Goal: Task Accomplishment & Management: Use online tool/utility

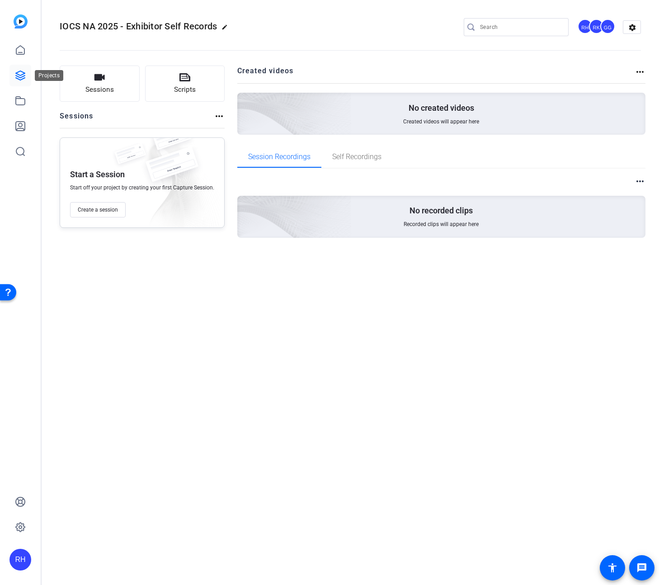
click at [21, 72] on icon at bounding box center [20, 75] width 11 height 11
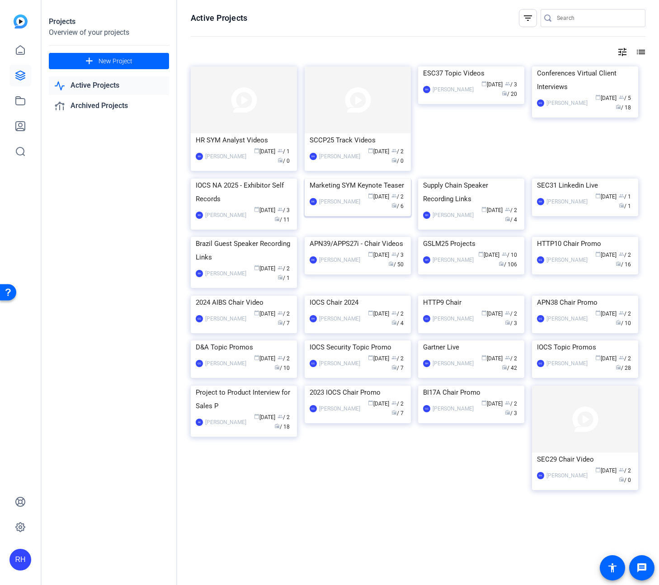
scroll to position [4, 0]
click at [263, 206] on div "IOCS NA 2025 - Exhibitor Self Records" at bounding box center [244, 191] width 96 height 27
click at [216, 140] on div "HR SYM Analyst Videos" at bounding box center [244, 140] width 96 height 14
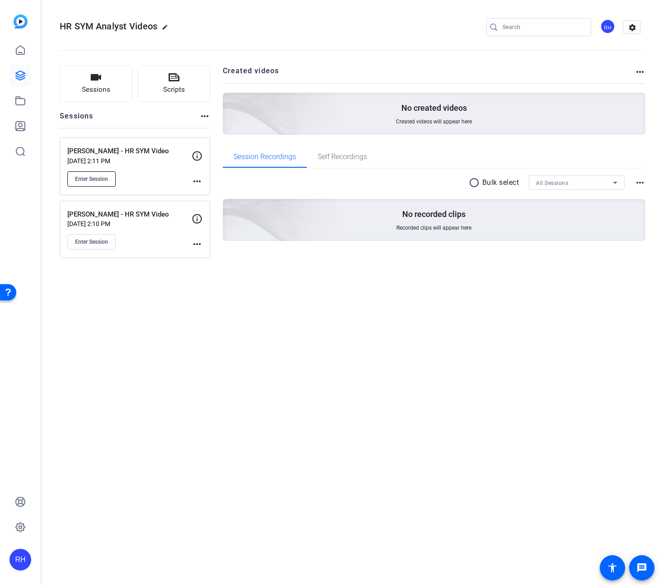
click at [82, 178] on span "Enter Session" at bounding box center [91, 178] width 33 height 7
click at [639, 567] on mat-icon "message" at bounding box center [641, 567] width 11 height 11
click at [23, 527] on icon at bounding box center [20, 526] width 11 height 11
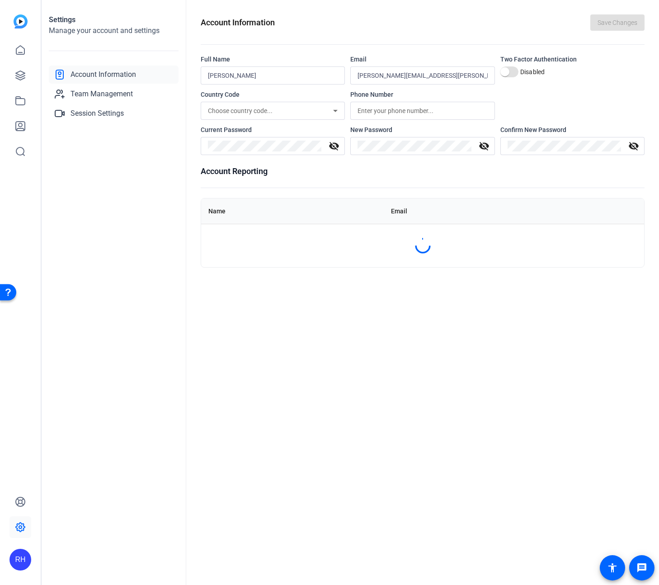
click at [19, 526] on icon at bounding box center [20, 527] width 3 height 3
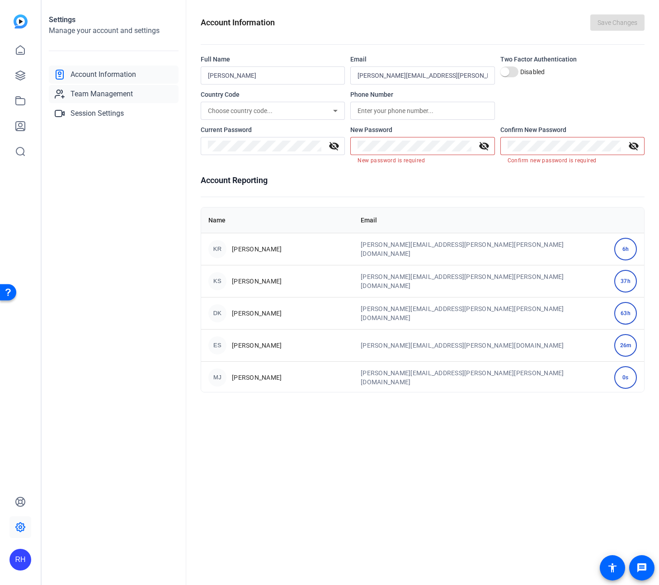
click at [123, 94] on span "Team Management" at bounding box center [101, 94] width 62 height 11
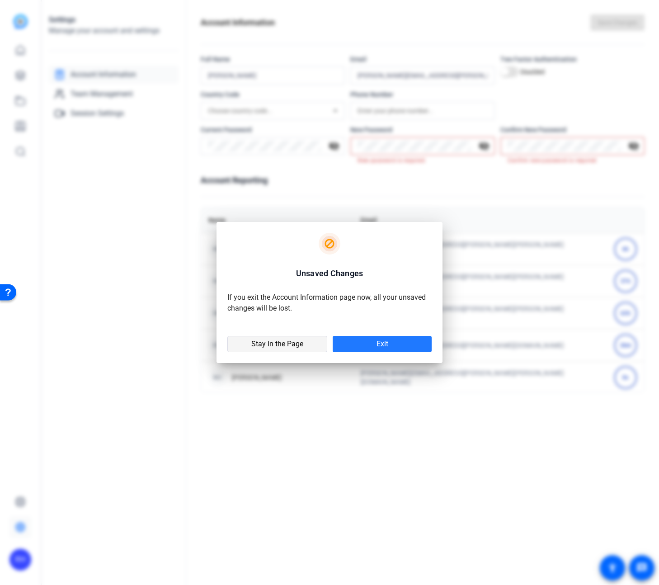
click at [306, 347] on span at bounding box center [277, 344] width 99 height 22
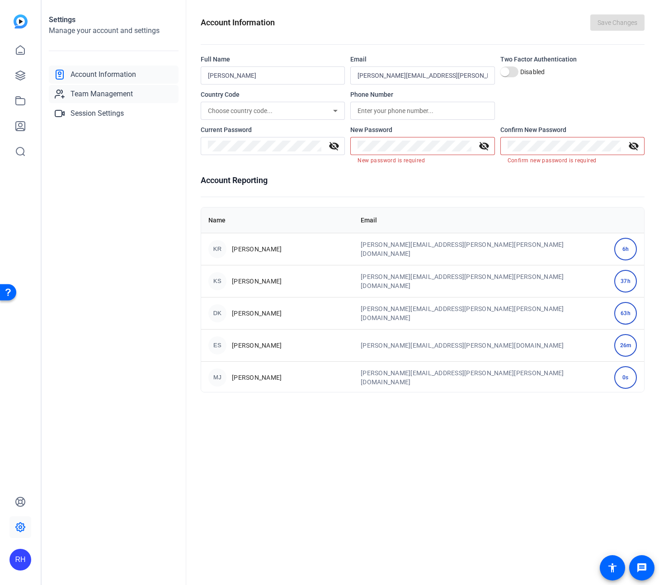
click at [116, 92] on span "Team Management" at bounding box center [101, 94] width 62 height 11
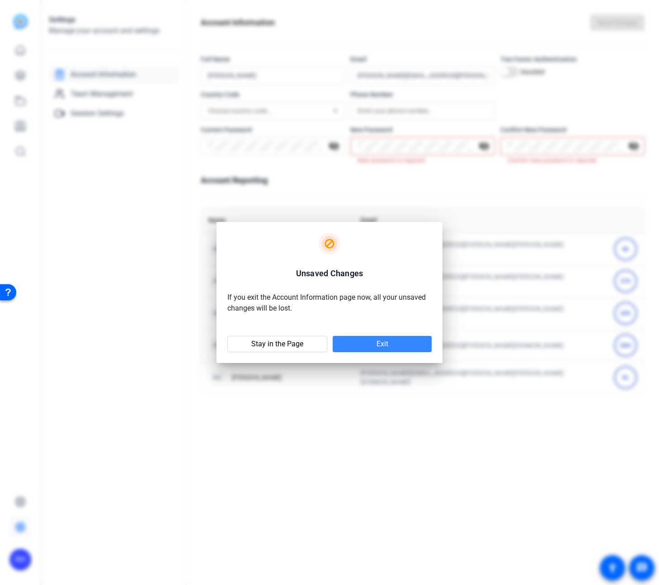
drag, startPoint x: 367, startPoint y: 343, endPoint x: 364, endPoint y: 358, distance: 15.7
click at [367, 343] on span at bounding box center [382, 344] width 99 height 22
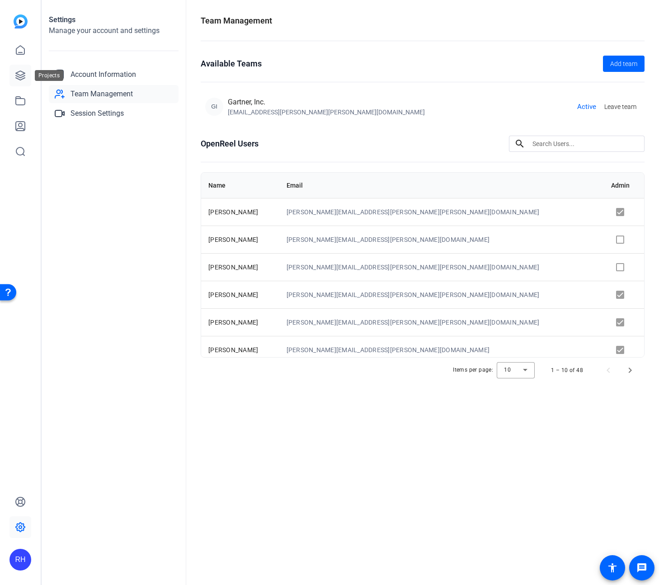
click at [18, 74] on icon at bounding box center [20, 75] width 11 height 11
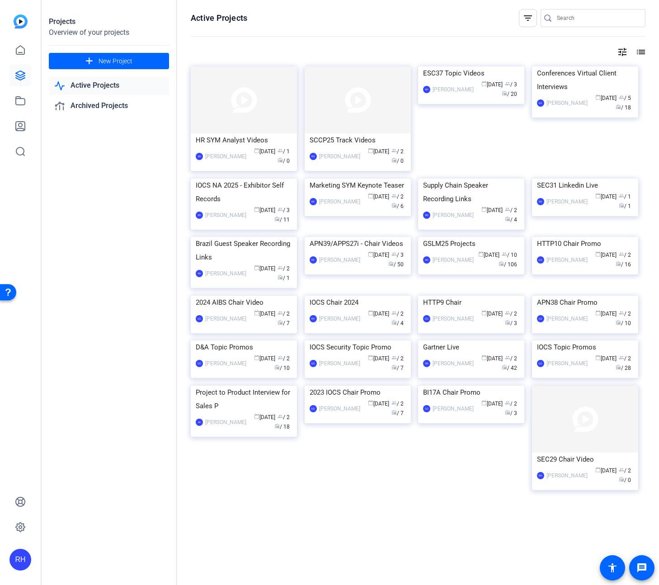
click at [237, 178] on img at bounding box center [244, 178] width 106 height 0
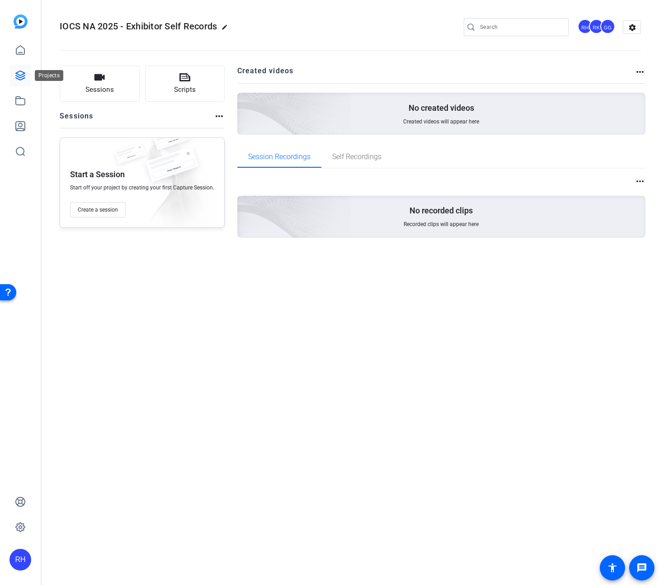
click at [19, 76] on icon at bounding box center [20, 75] width 9 height 9
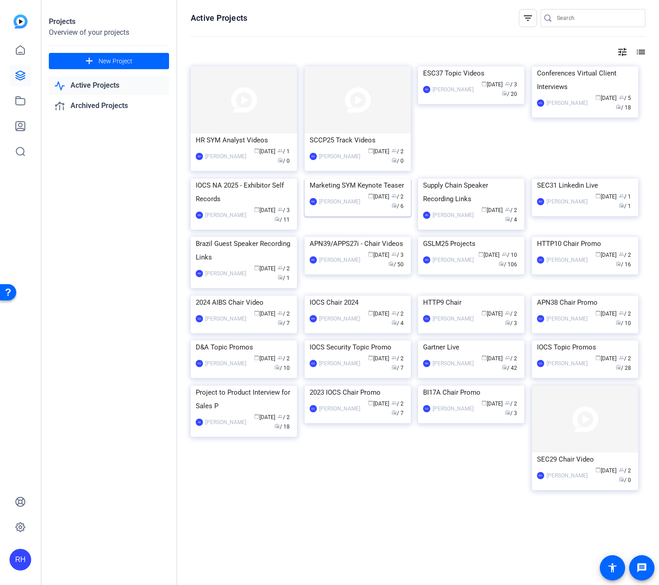
click at [352, 192] on div "Marketing SYM Keynote Teaser" at bounding box center [358, 185] width 96 height 14
click at [248, 178] on img at bounding box center [244, 178] width 106 height 0
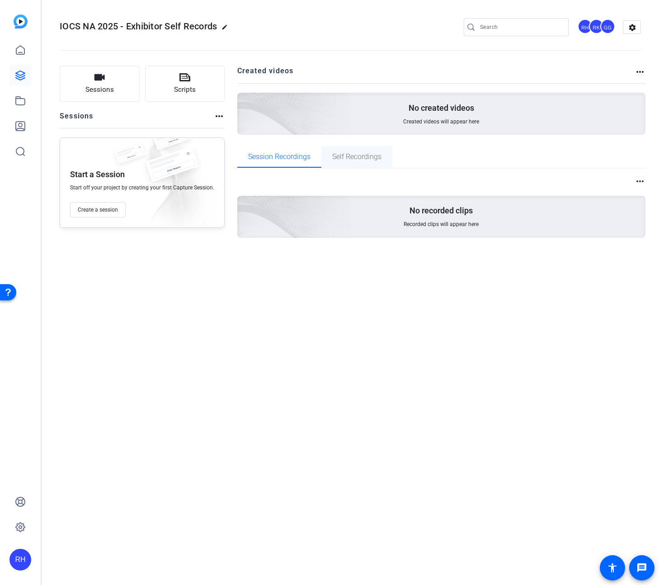
click at [354, 156] on span "Self Recordings" at bounding box center [356, 156] width 49 height 7
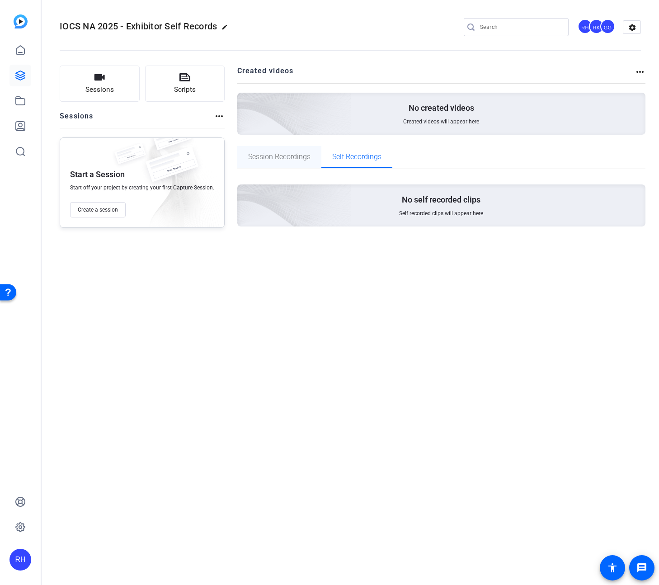
click at [293, 158] on span "Session Recordings" at bounding box center [279, 156] width 62 height 7
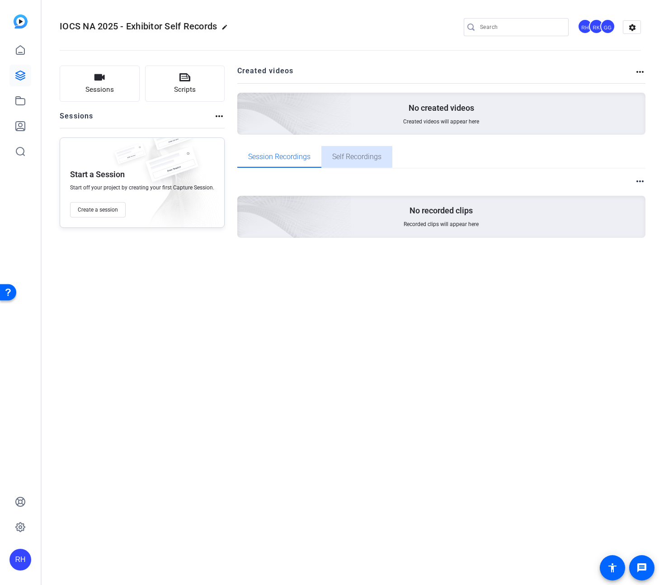
click at [360, 155] on span "Self Recordings" at bounding box center [356, 156] width 49 height 7
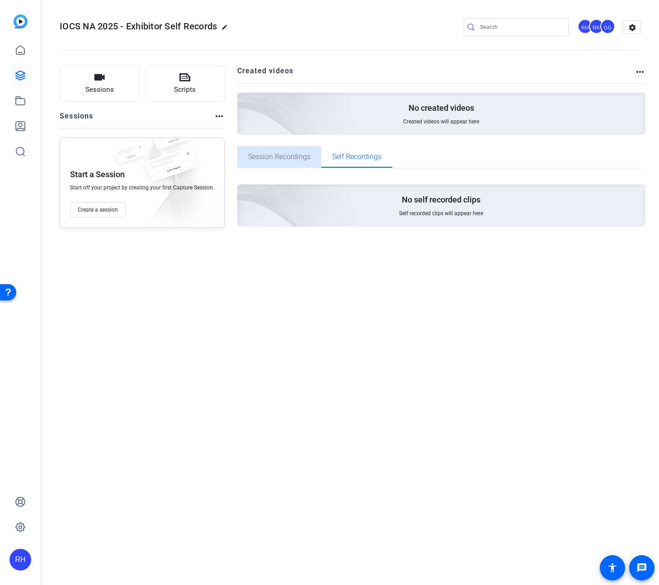
click at [282, 157] on span "Session Recordings" at bounding box center [279, 156] width 62 height 7
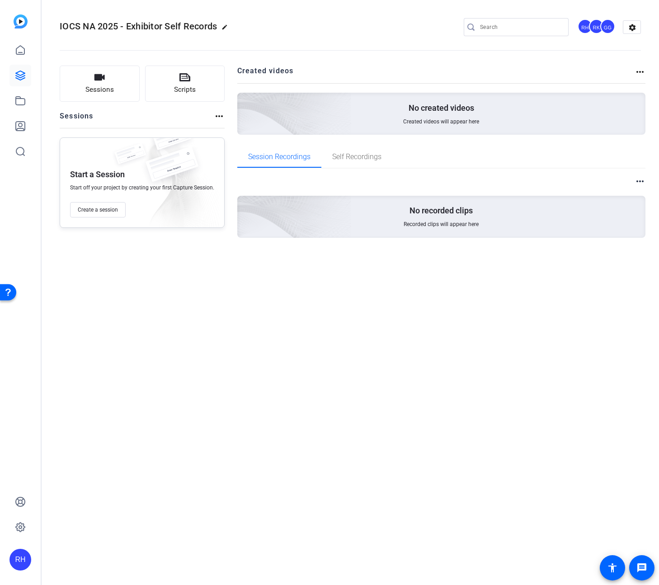
click at [23, 556] on div "RH" at bounding box center [20, 560] width 22 height 22
click at [103, 550] on mat-icon "logout" at bounding box center [108, 551] width 11 height 11
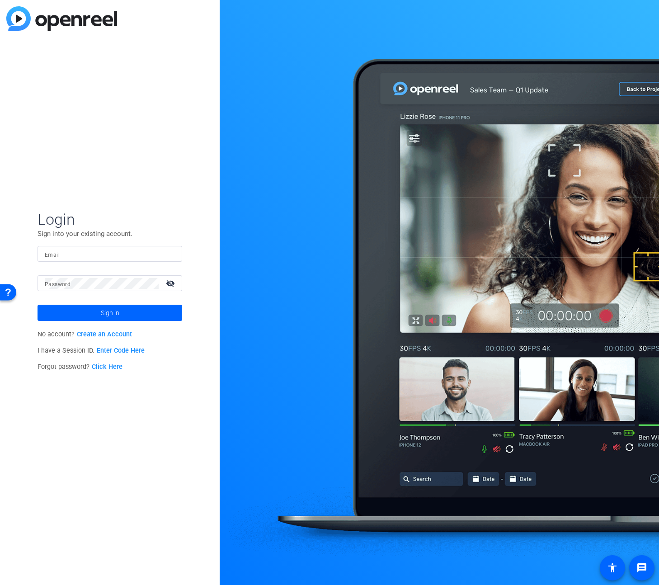
type input "[EMAIL_ADDRESS][PERSON_NAME][PERSON_NAME][DOMAIN_NAME]"
click at [113, 245] on form "Login Sign into your existing account. Email [EMAIL_ADDRESS][PERSON_NAME][PERSO…" at bounding box center [110, 265] width 145 height 111
click at [99, 314] on span at bounding box center [110, 313] width 145 height 22
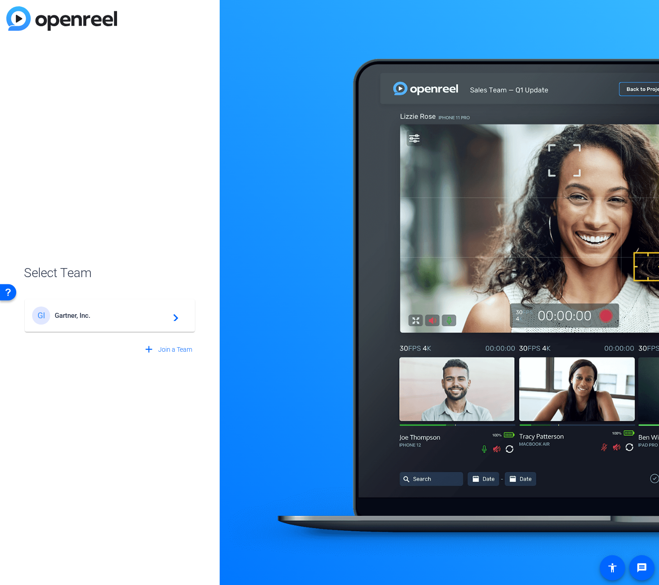
drag, startPoint x: 152, startPoint y: 313, endPoint x: 172, endPoint y: 312, distance: 20.4
click at [152, 313] on span "Gartner, Inc." at bounding box center [111, 315] width 113 height 8
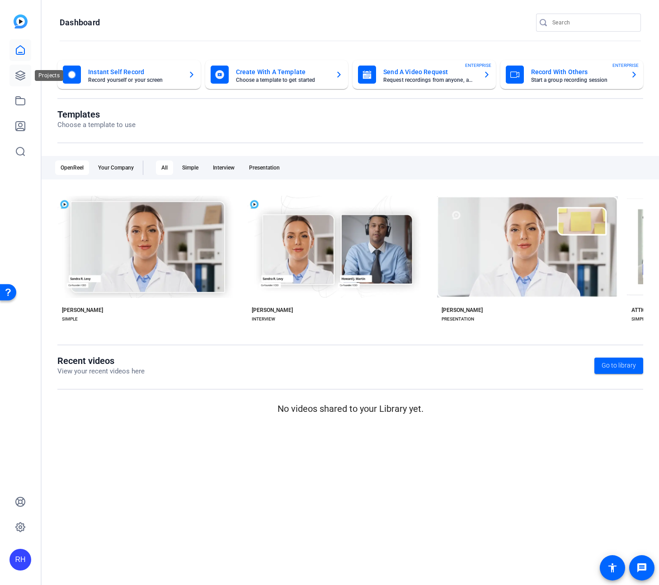
click at [22, 75] on icon at bounding box center [20, 75] width 11 height 11
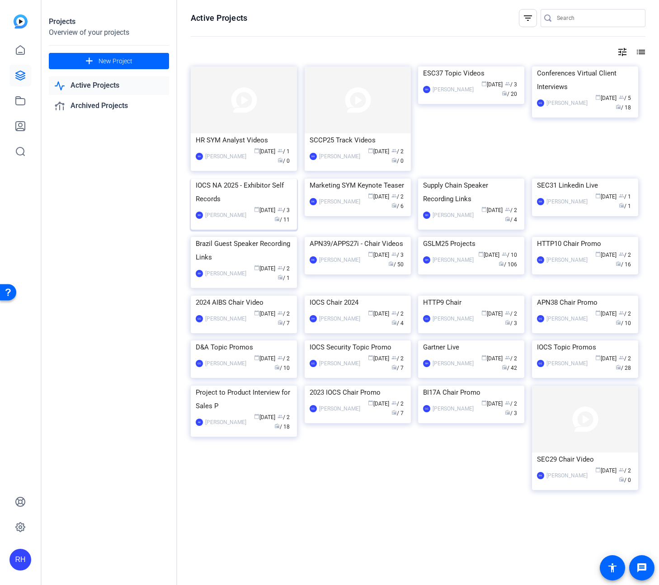
click at [258, 178] on img at bounding box center [244, 178] width 106 height 0
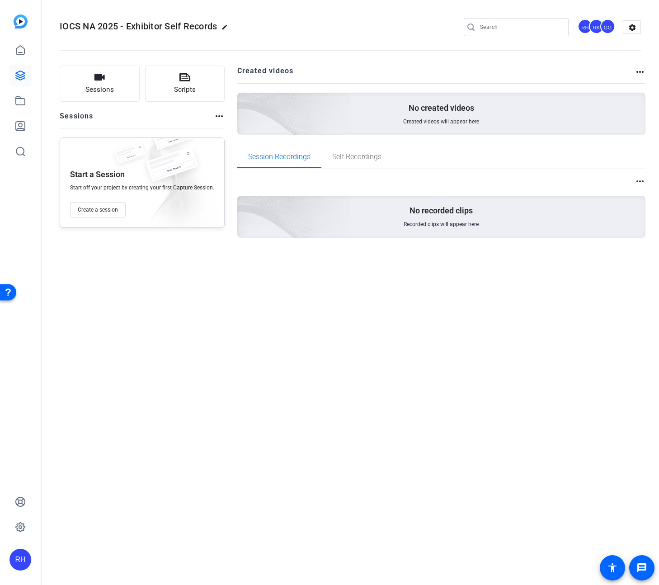
click at [594, 31] on div "RK" at bounding box center [596, 26] width 15 height 15
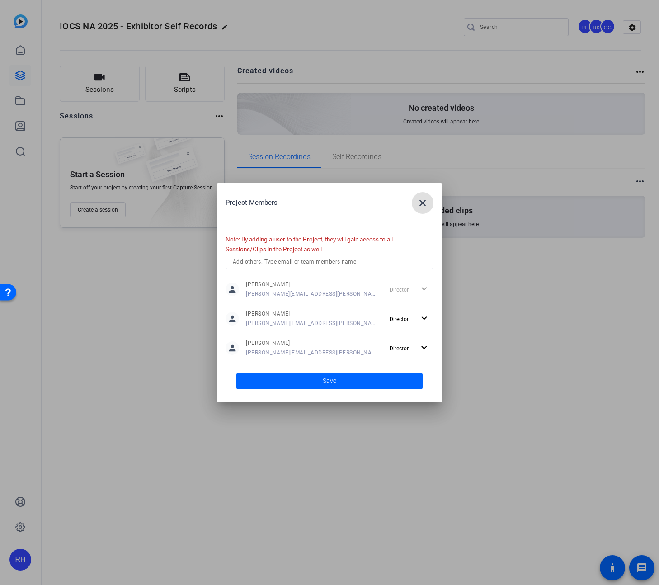
click at [423, 291] on div "Director expand_more" at bounding box center [409, 289] width 47 height 16
click at [285, 287] on span "[PERSON_NAME]" at bounding box center [312, 284] width 133 height 7
click at [423, 202] on mat-icon "close" at bounding box center [422, 202] width 11 height 11
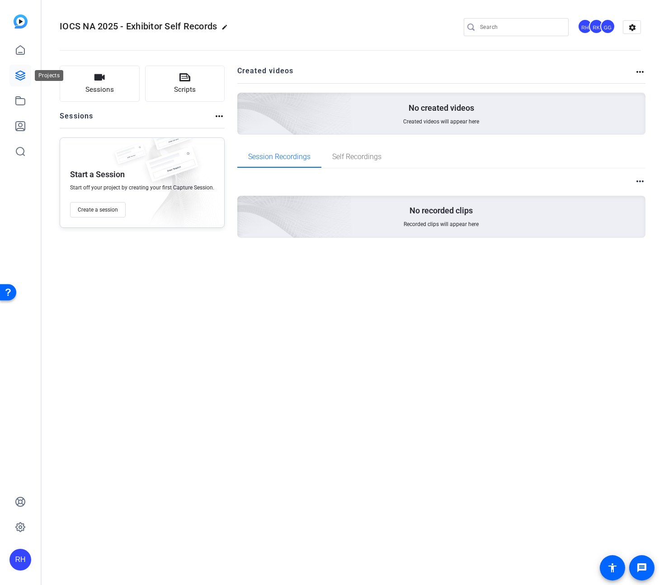
click at [17, 75] on icon at bounding box center [20, 75] width 11 height 11
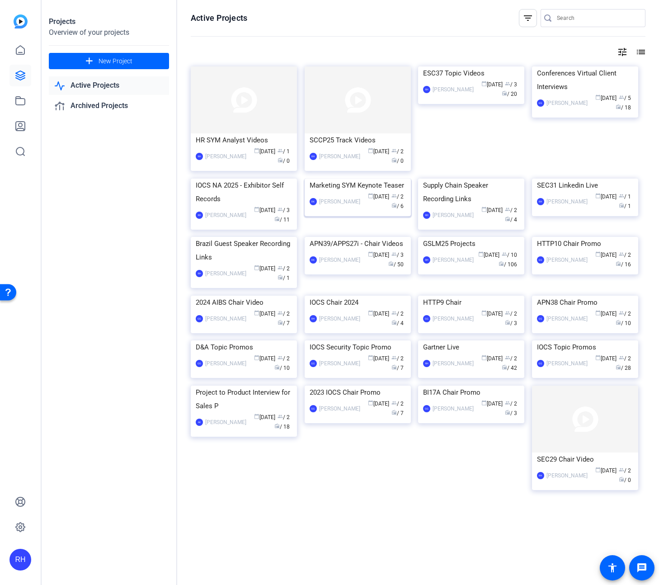
click at [359, 178] on img at bounding box center [358, 178] width 106 height 0
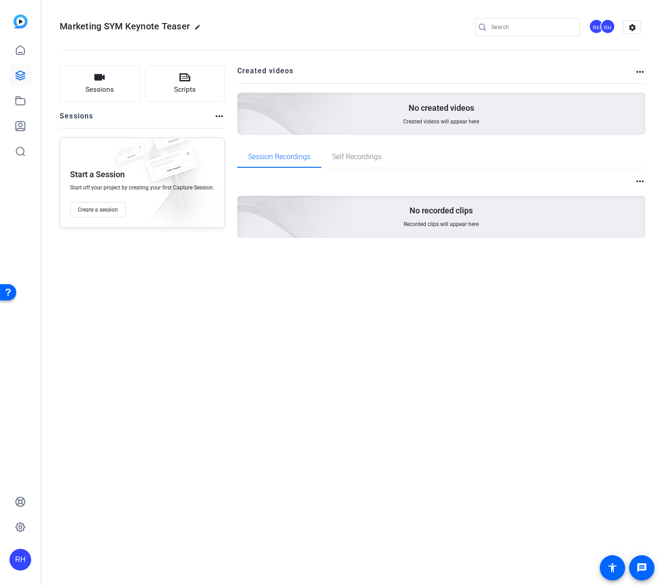
click at [597, 26] on div "RK" at bounding box center [596, 26] width 15 height 15
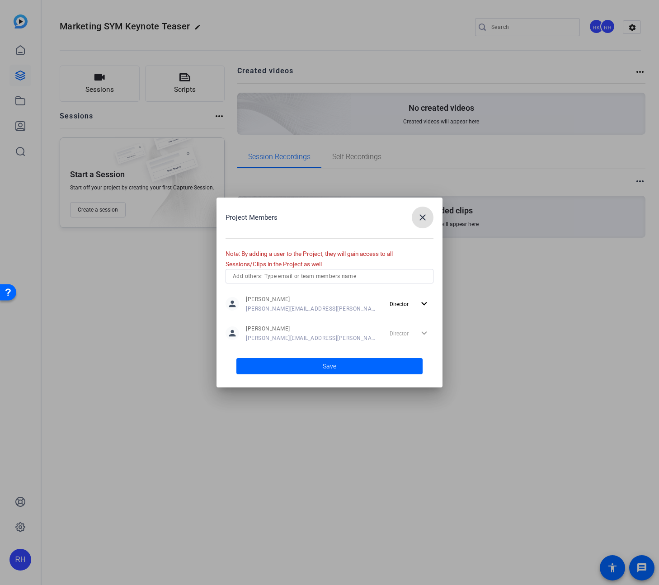
click at [28, 75] on div at bounding box center [329, 292] width 659 height 585
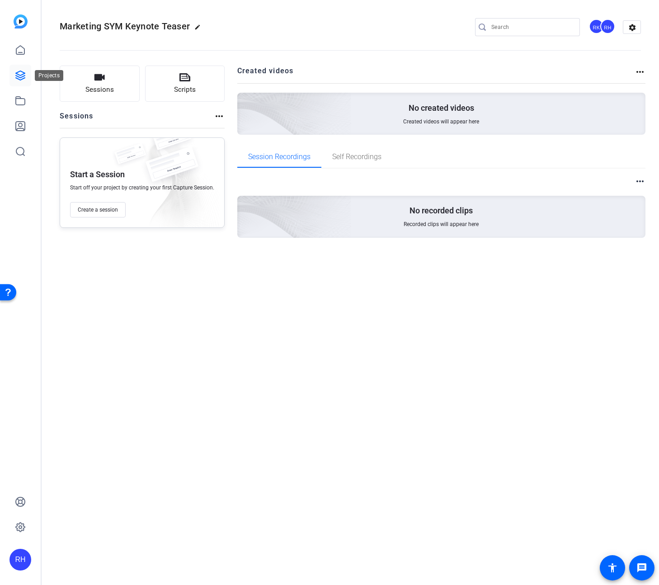
click at [17, 78] on icon at bounding box center [20, 75] width 9 height 9
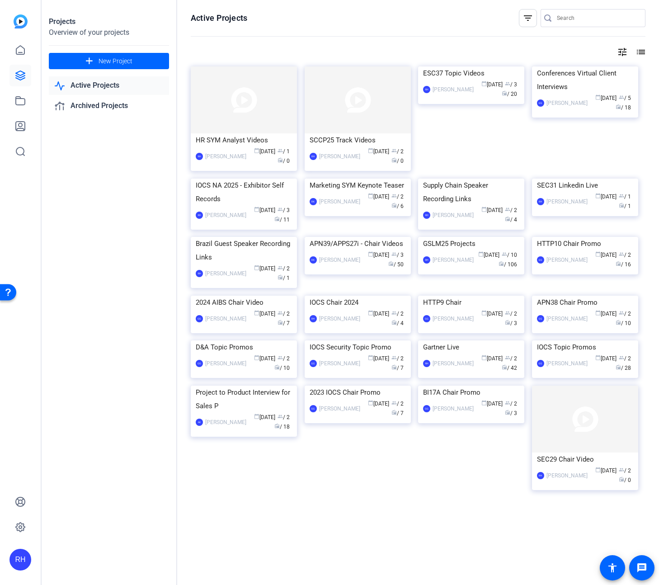
click at [247, 178] on img at bounding box center [244, 178] width 106 height 0
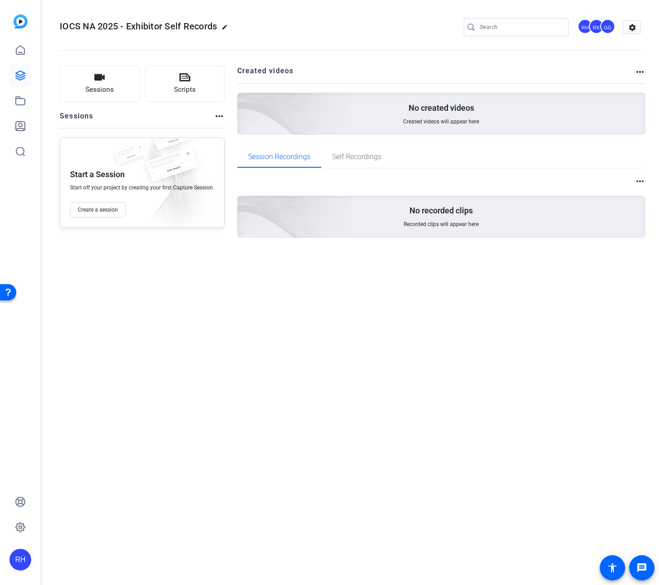
click at [598, 28] on div "RK" at bounding box center [596, 26] width 15 height 15
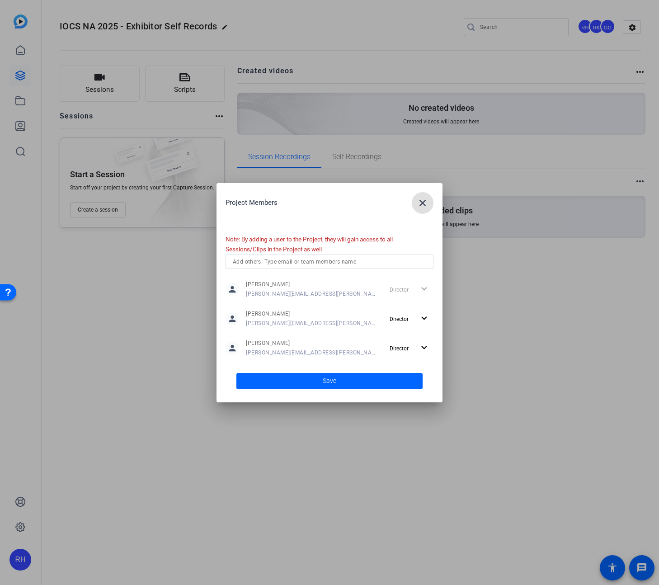
drag, startPoint x: 428, startPoint y: 291, endPoint x: 423, endPoint y: 290, distance: 5.0
click at [427, 291] on div "Director expand_more" at bounding box center [409, 289] width 47 height 16
drag, startPoint x: 423, startPoint y: 289, endPoint x: 351, endPoint y: 287, distance: 72.3
click at [419, 288] on div "Director expand_more" at bounding box center [409, 289] width 47 height 16
click at [308, 294] on span "[PERSON_NAME][EMAIL_ADDRESS][PERSON_NAME][PERSON_NAME][DOMAIN_NAME]" at bounding box center [312, 293] width 133 height 7
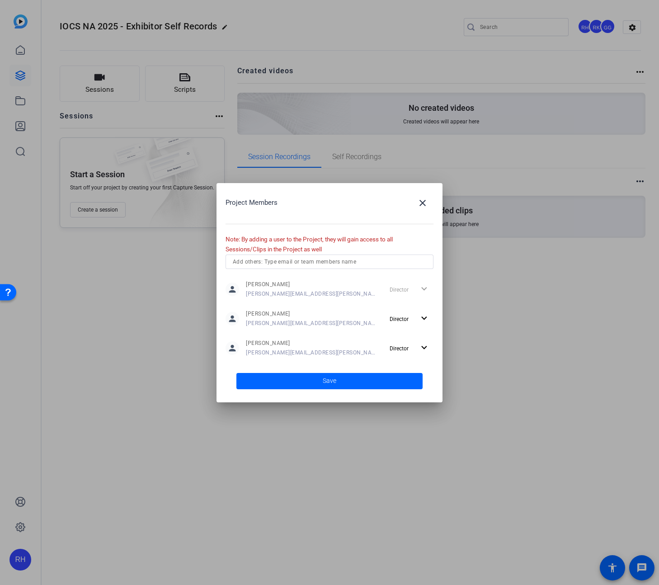
drag, startPoint x: 268, startPoint y: 291, endPoint x: 357, endPoint y: 295, distance: 88.7
click at [355, 295] on div "person [PERSON_NAME] [PERSON_NAME][EMAIL_ADDRESS][PERSON_NAME][PERSON_NAME][DOM…" at bounding box center [329, 289] width 208 height 23
drag, startPoint x: 409, startPoint y: 288, endPoint x: 260, endPoint y: 288, distance: 149.6
click at [260, 288] on div "person [PERSON_NAME] [PERSON_NAME][EMAIL_ADDRESS][PERSON_NAME][PERSON_NAME][DOM…" at bounding box center [329, 289] width 208 height 23
click at [274, 283] on span "[PERSON_NAME]" at bounding box center [312, 284] width 133 height 7
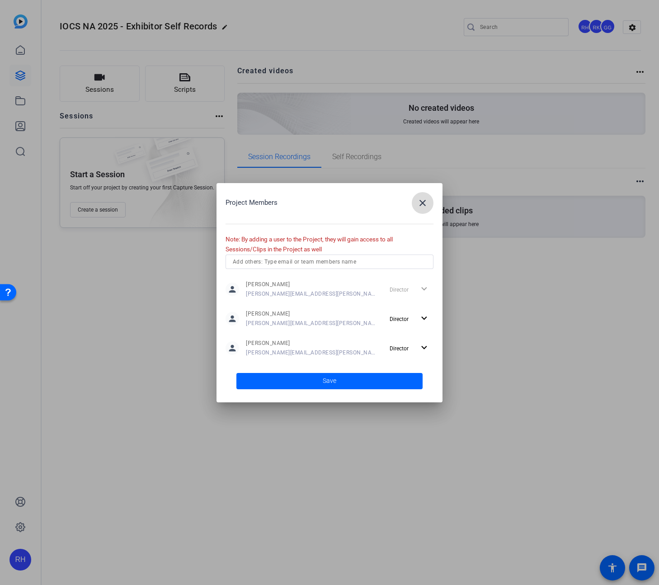
click at [422, 203] on mat-icon "close" at bounding box center [422, 202] width 11 height 11
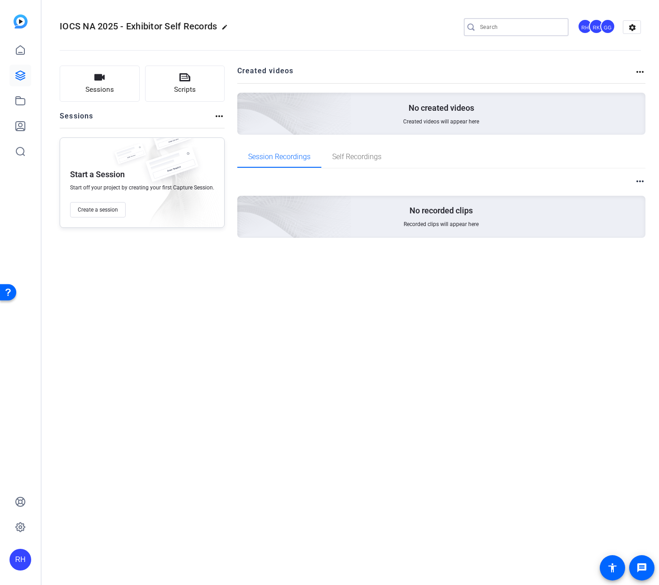
click at [496, 25] on input "Search" at bounding box center [520, 27] width 81 height 11
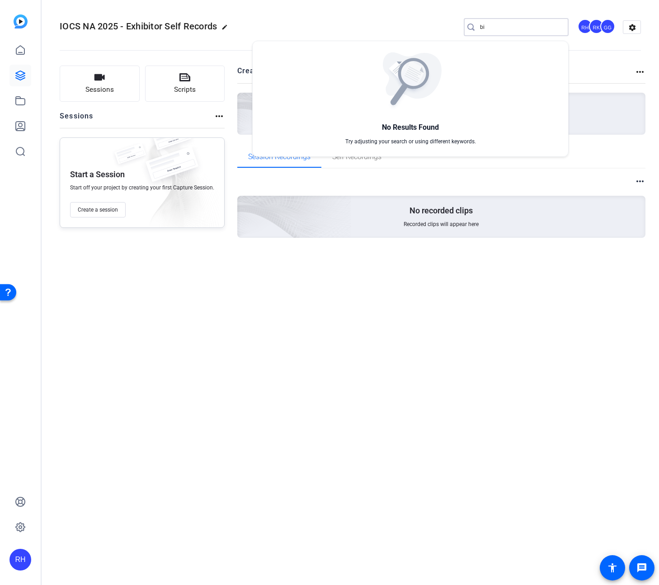
type input "b"
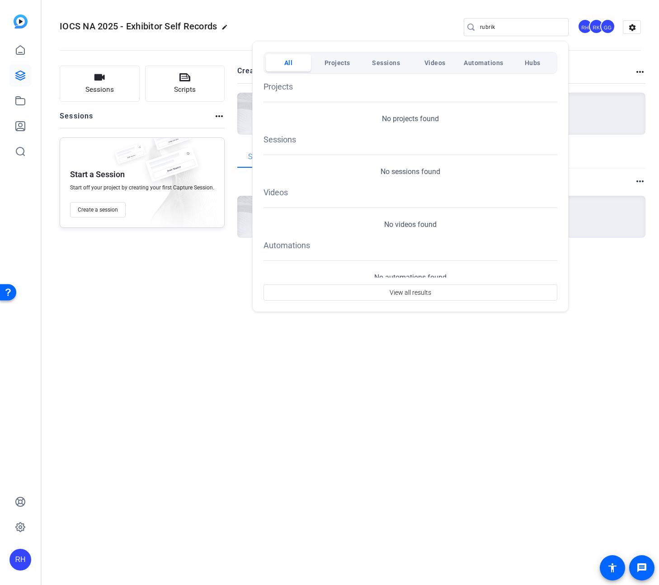
click at [508, 28] on div at bounding box center [329, 292] width 659 height 585
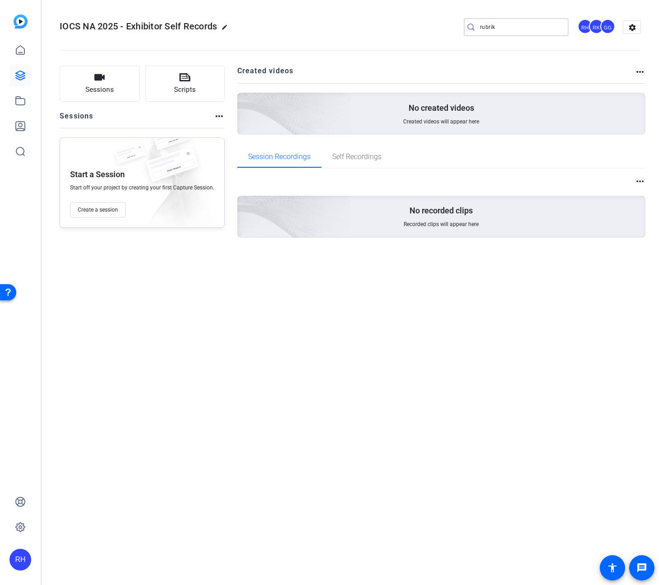
click at [508, 28] on input "rubrik" at bounding box center [520, 27] width 81 height 11
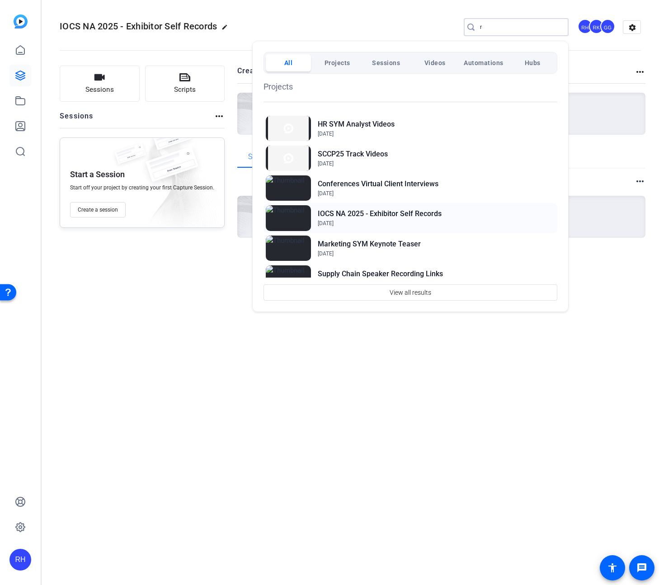
type input "r"
click at [370, 214] on h2 "IOCS NA 2025 - Exhibitor Self Records" at bounding box center [380, 213] width 124 height 11
click at [174, 324] on div at bounding box center [329, 292] width 659 height 585
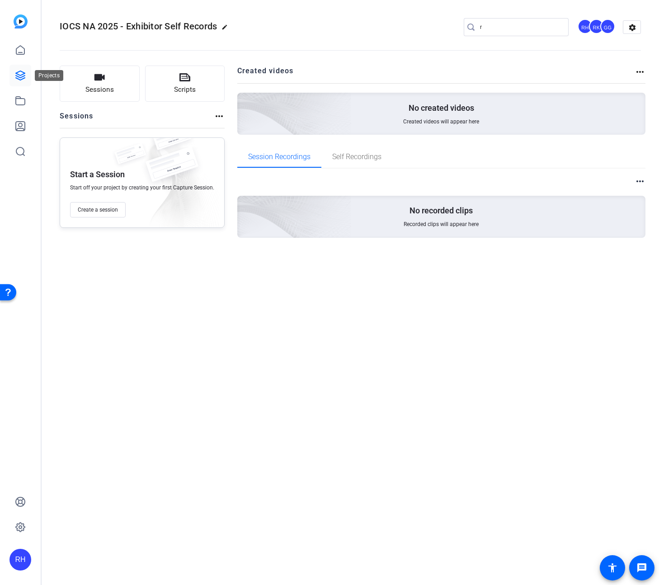
click at [18, 74] on icon at bounding box center [20, 75] width 9 height 9
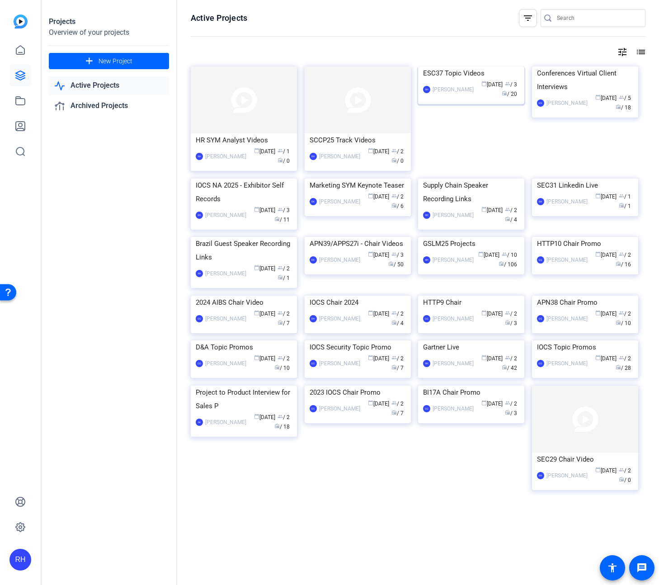
click at [456, 80] on div "ESC37 Topic Videos" at bounding box center [471, 73] width 96 height 14
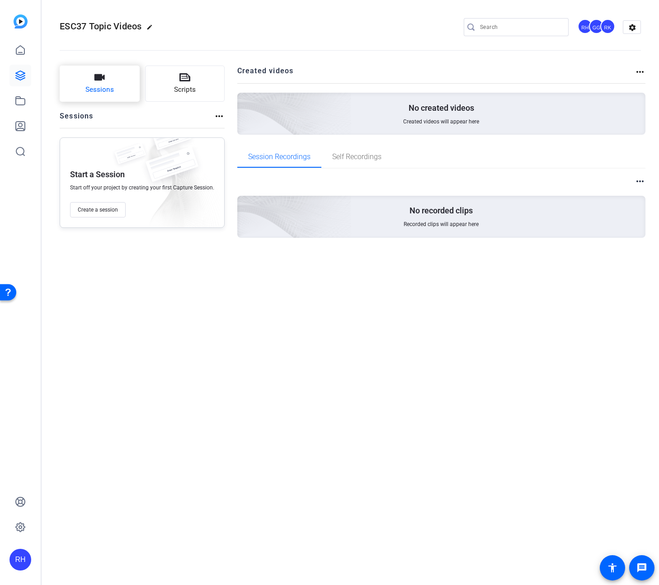
click at [108, 85] on span "Sessions" at bounding box center [99, 89] width 28 height 10
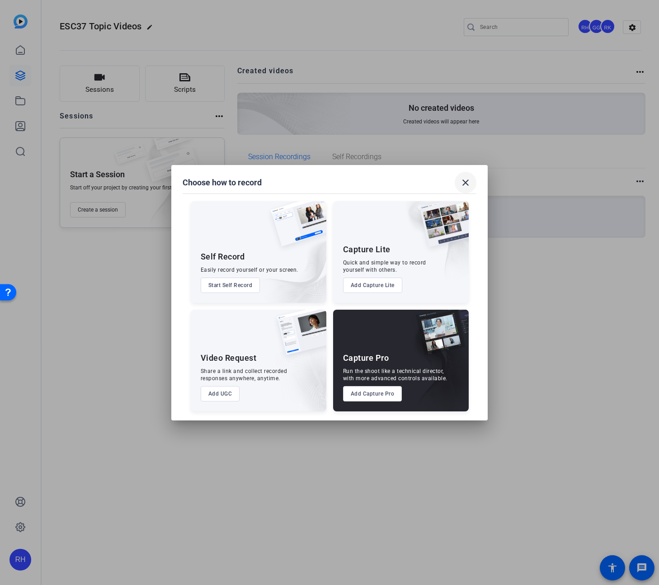
click at [466, 182] on mat-icon "close" at bounding box center [465, 182] width 11 height 11
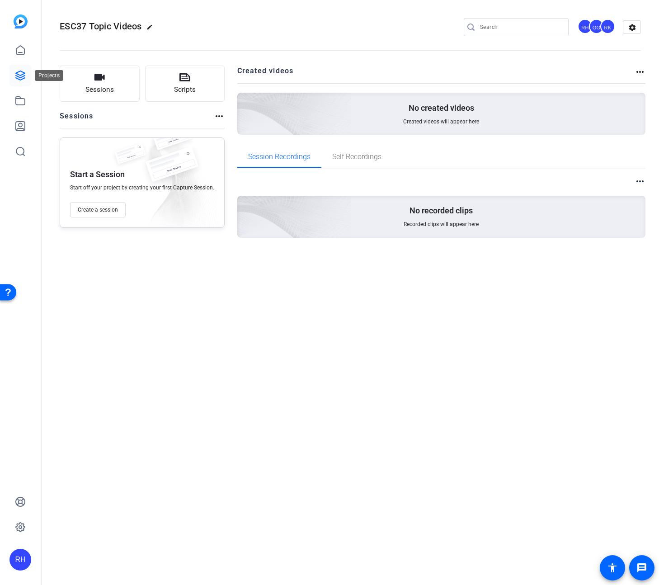
click at [21, 71] on icon at bounding box center [20, 75] width 9 height 9
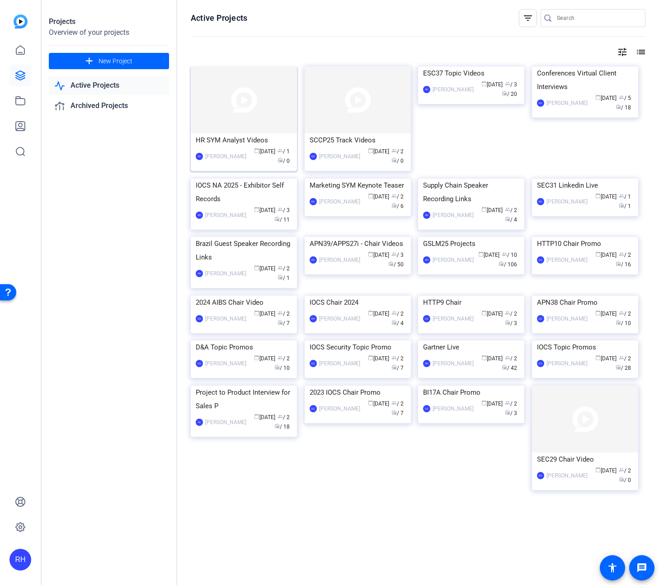
click at [239, 137] on div "HR SYM Analyst Videos" at bounding box center [244, 140] width 96 height 14
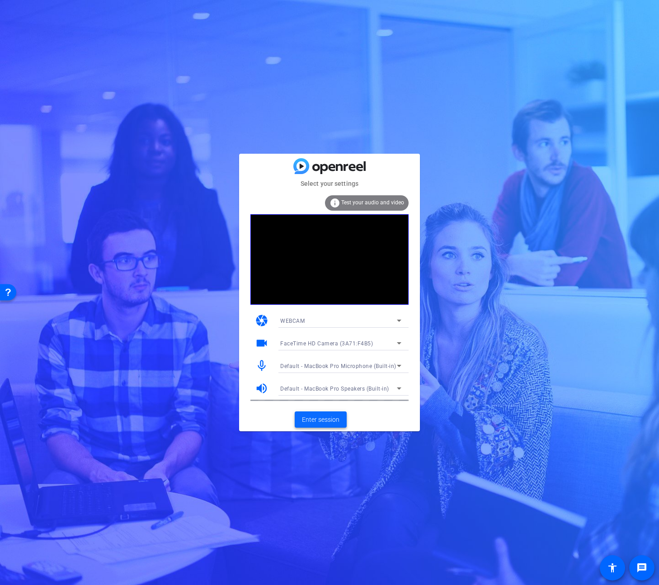
click at [329, 422] on span "Enter session" at bounding box center [321, 419] width 38 height 9
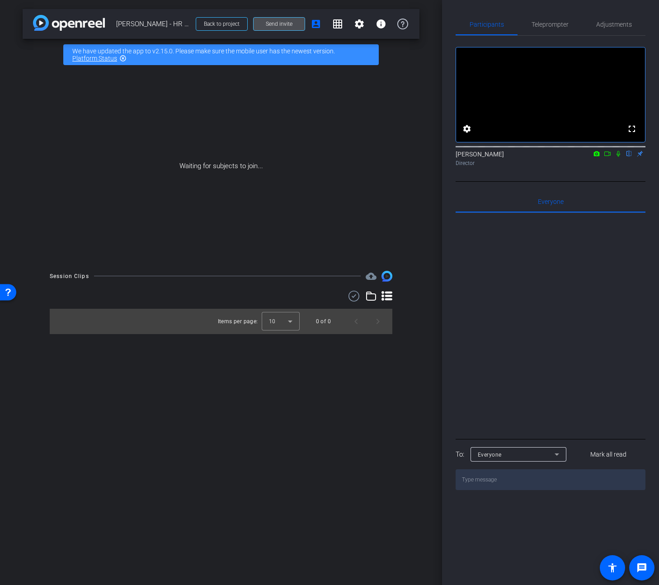
click at [278, 28] on span at bounding box center [278, 24] width 51 height 22
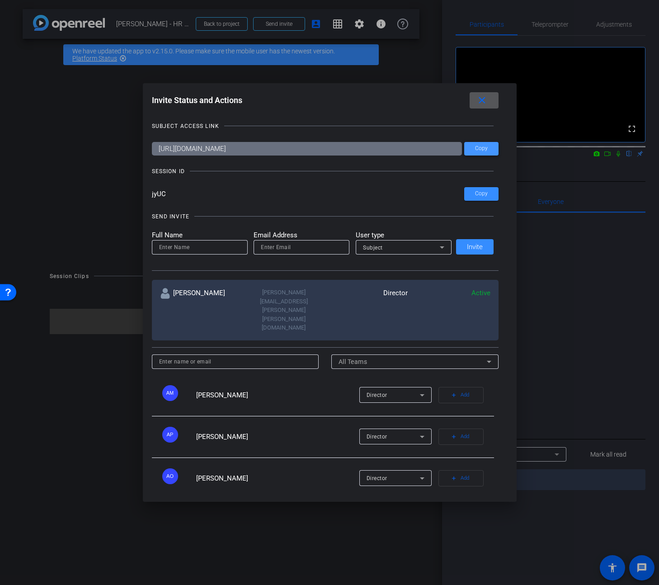
click at [480, 150] on span "Copy" at bounding box center [481, 148] width 13 height 7
drag, startPoint x: 157, startPoint y: 192, endPoint x: 152, endPoint y: 194, distance: 5.2
click at [152, 194] on div "Invite Status and Actions close SUBJECT ACCESS LINK https://capture.openreel.co…" at bounding box center [330, 292] width 374 height 418
click at [479, 101] on mat-icon "close" at bounding box center [481, 100] width 11 height 11
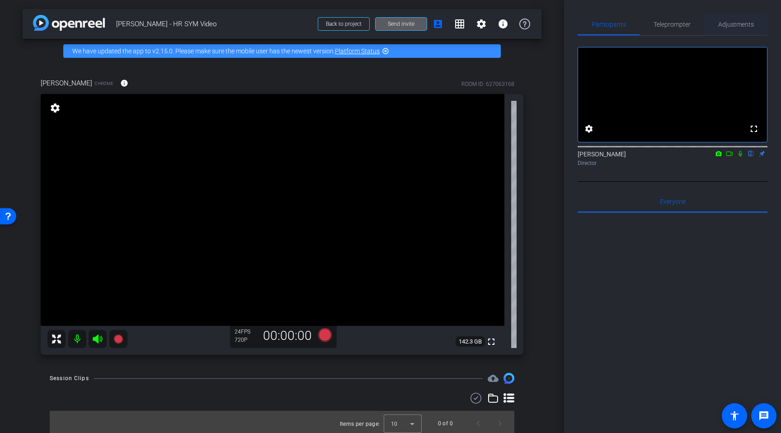
click at [658, 25] on span "Adjustments" at bounding box center [736, 24] width 36 height 6
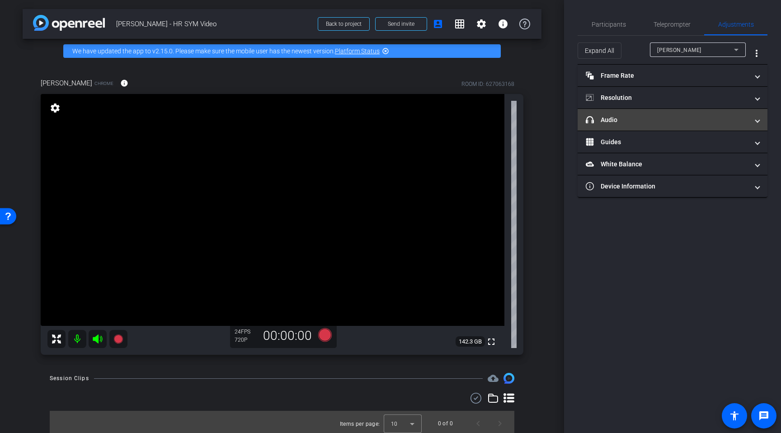
click at [617, 123] on mat-panel-title "headphone icon Audio" at bounding box center [667, 119] width 163 height 9
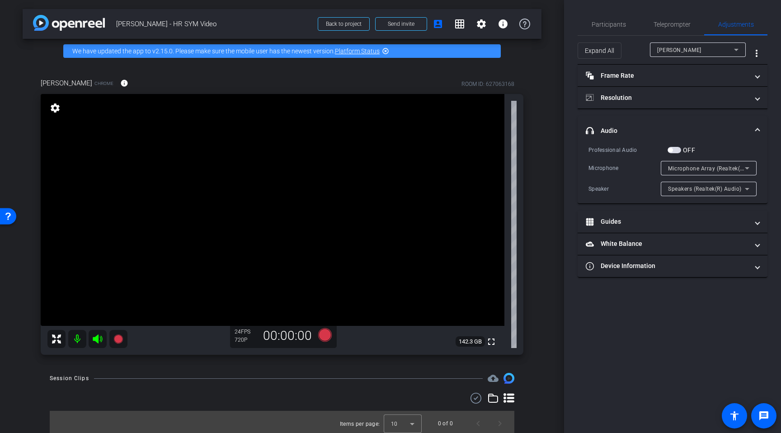
click at [658, 170] on span "Microphone Array (Realtek(R) Audio)" at bounding box center [716, 167] width 97 height 7
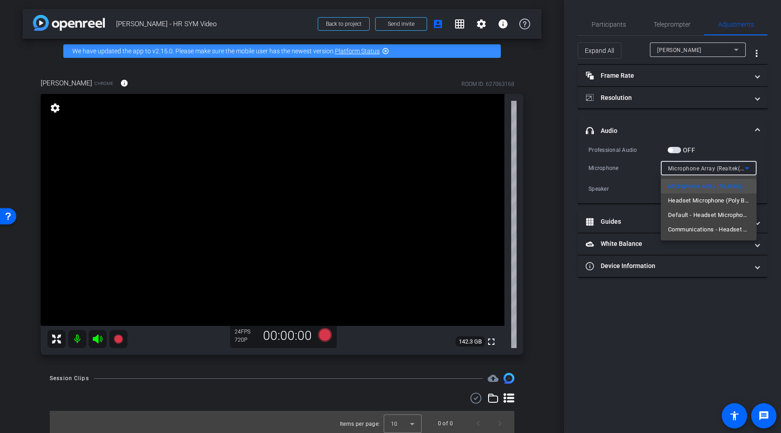
click at [645, 169] on div at bounding box center [390, 216] width 781 height 433
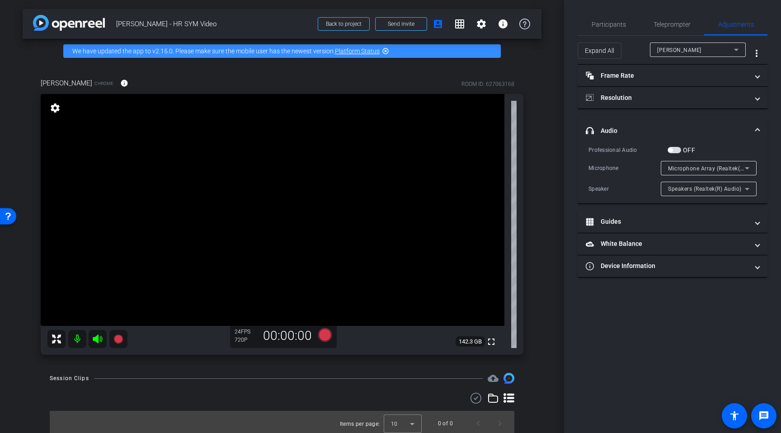
click at [658, 167] on span "Microphone Array (Realtek(R) Audio)" at bounding box center [716, 167] width 97 height 7
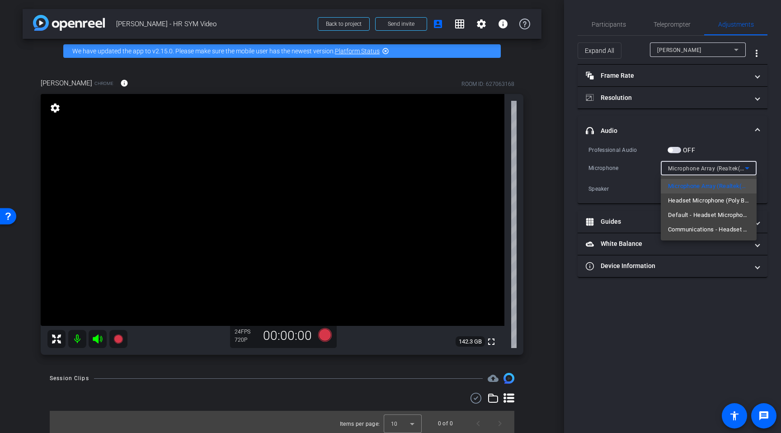
click at [638, 168] on div at bounding box center [390, 216] width 781 height 433
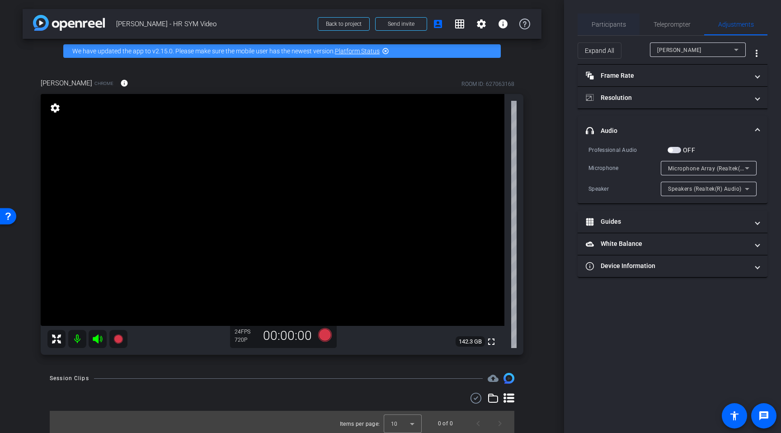
click at [607, 20] on span "Participants" at bounding box center [608, 25] width 34 height 22
